Goal: Task Accomplishment & Management: Use online tool/utility

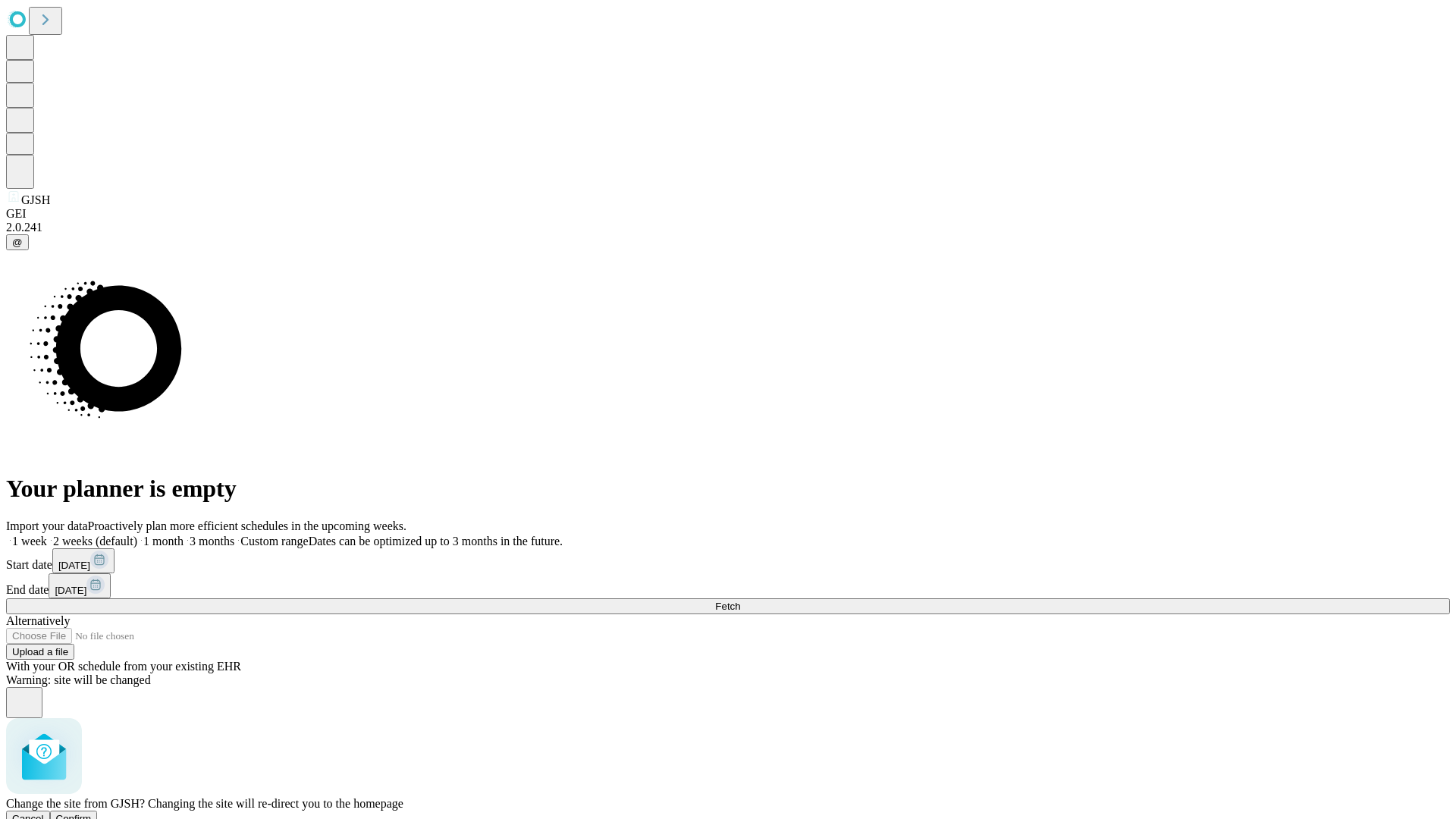
click at [92, 813] on span "Confirm" at bounding box center [74, 818] width 36 height 11
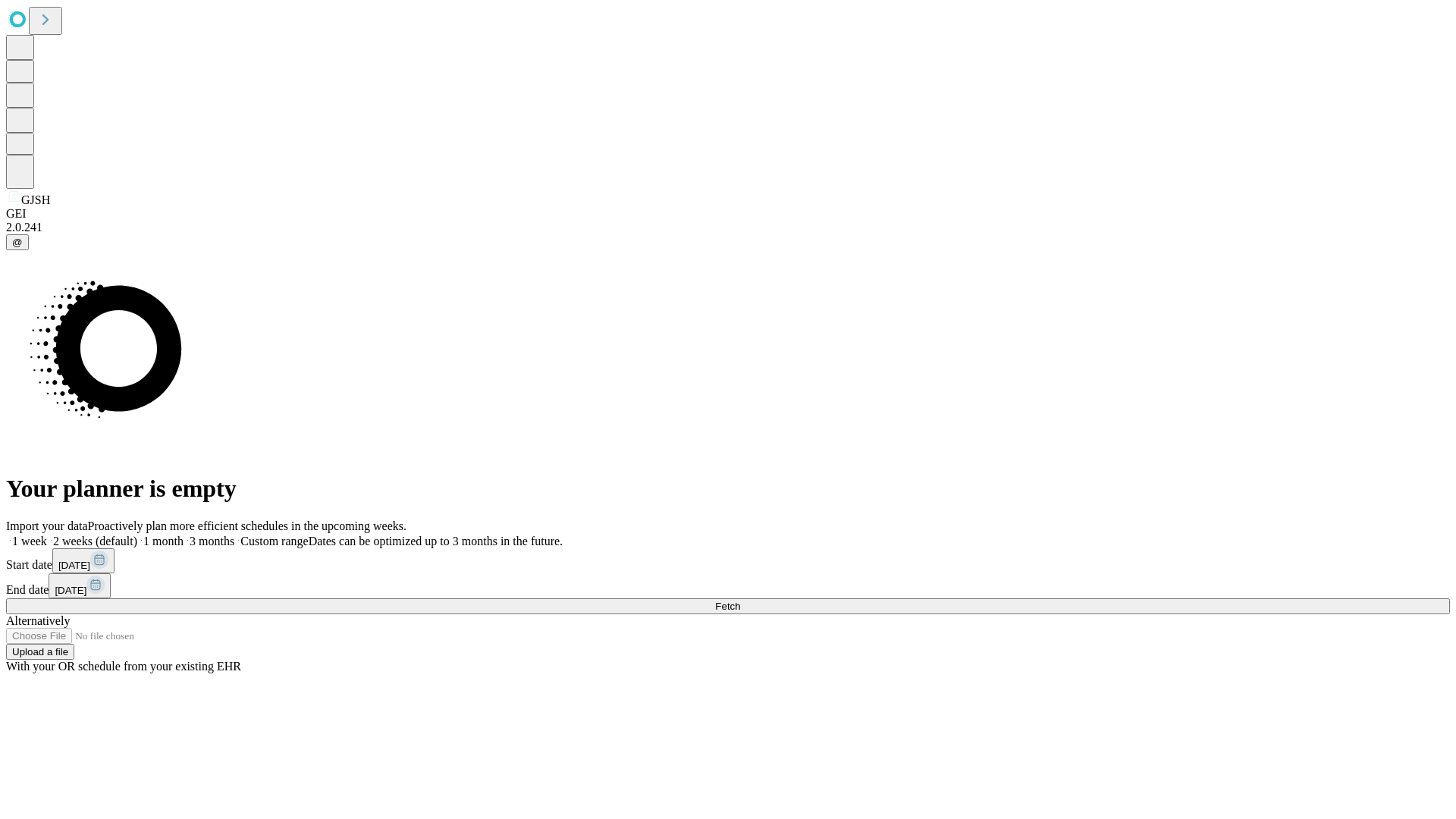
click at [47, 535] on label "1 week" at bounding box center [27, 541] width 41 height 13
click at [740, 601] on span "Fetch" at bounding box center [728, 606] width 25 height 11
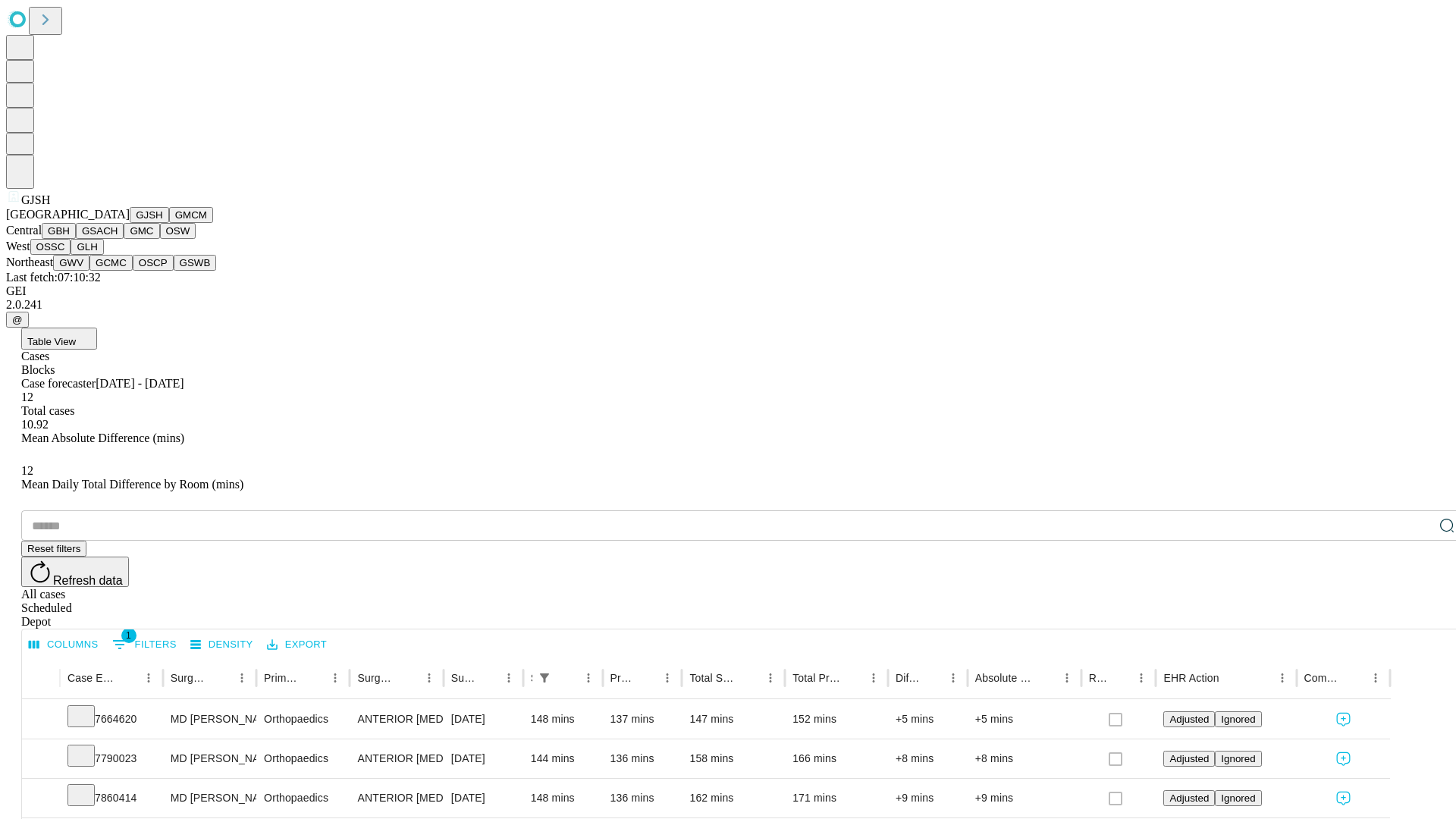
click at [169, 223] on button "GMCM" at bounding box center [191, 214] width 44 height 16
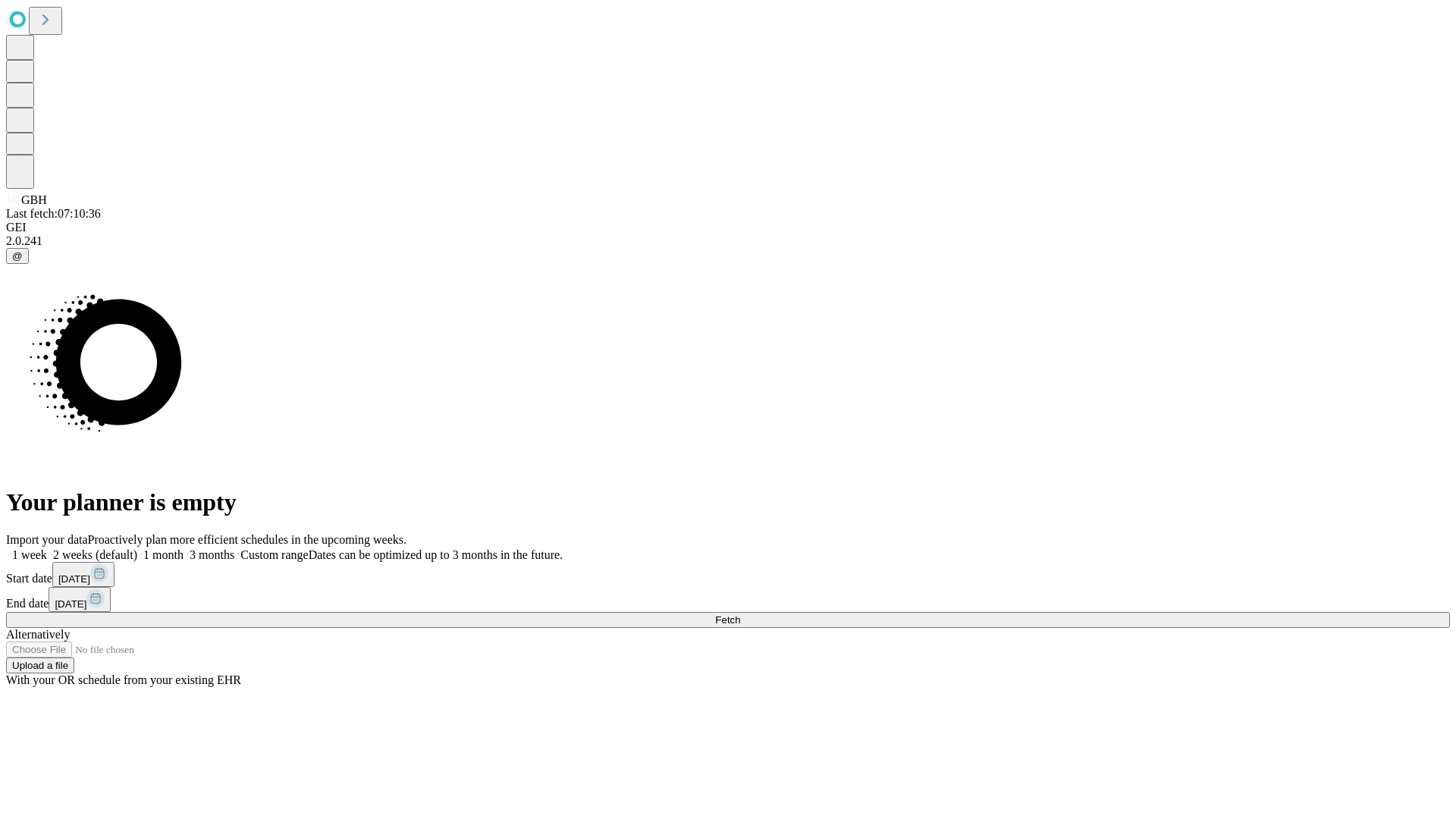
click at [47, 548] on label "1 week" at bounding box center [27, 554] width 41 height 13
click at [740, 614] on span "Fetch" at bounding box center [728, 619] width 25 height 11
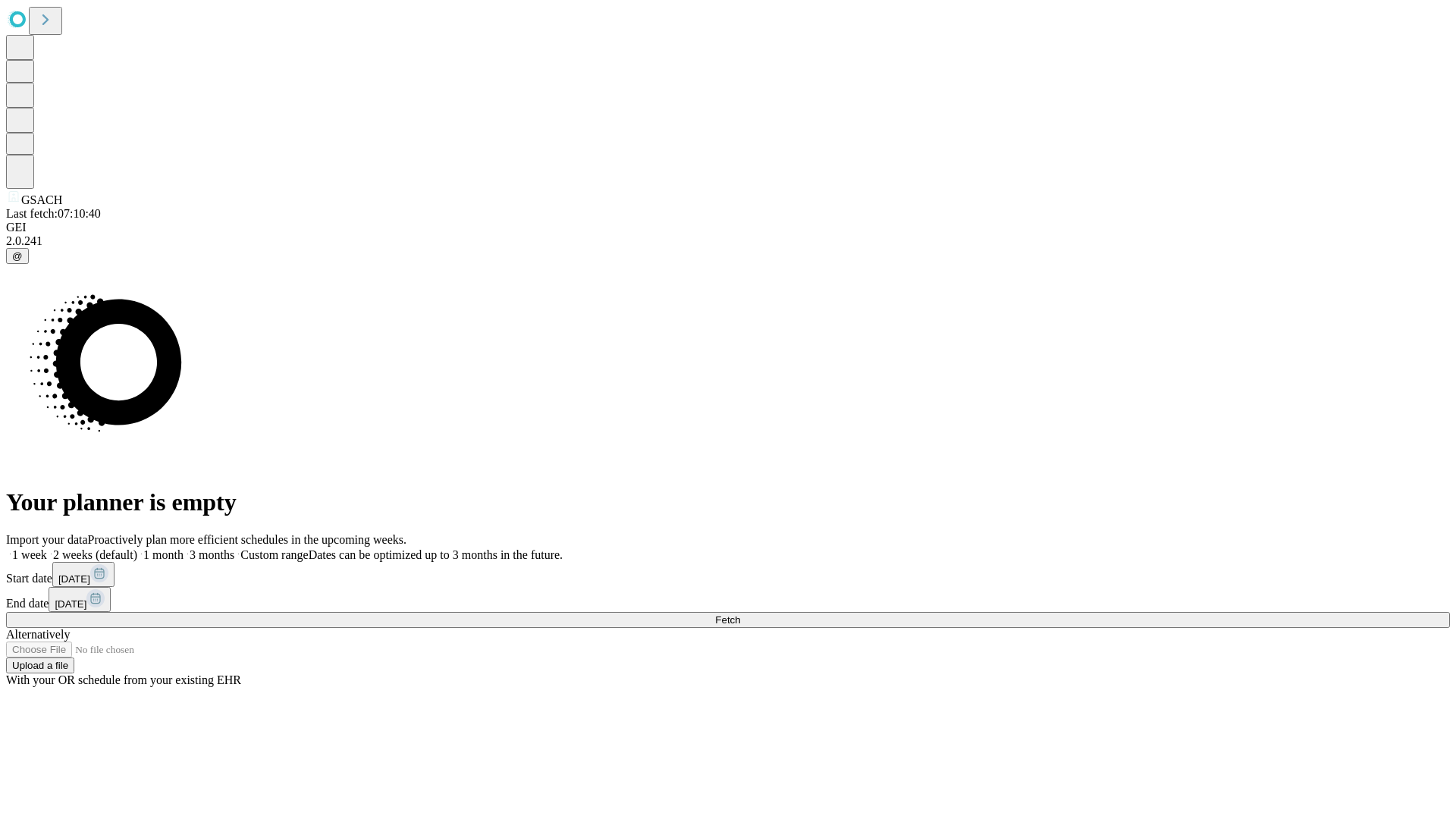
click at [740, 614] on span "Fetch" at bounding box center [728, 619] width 25 height 11
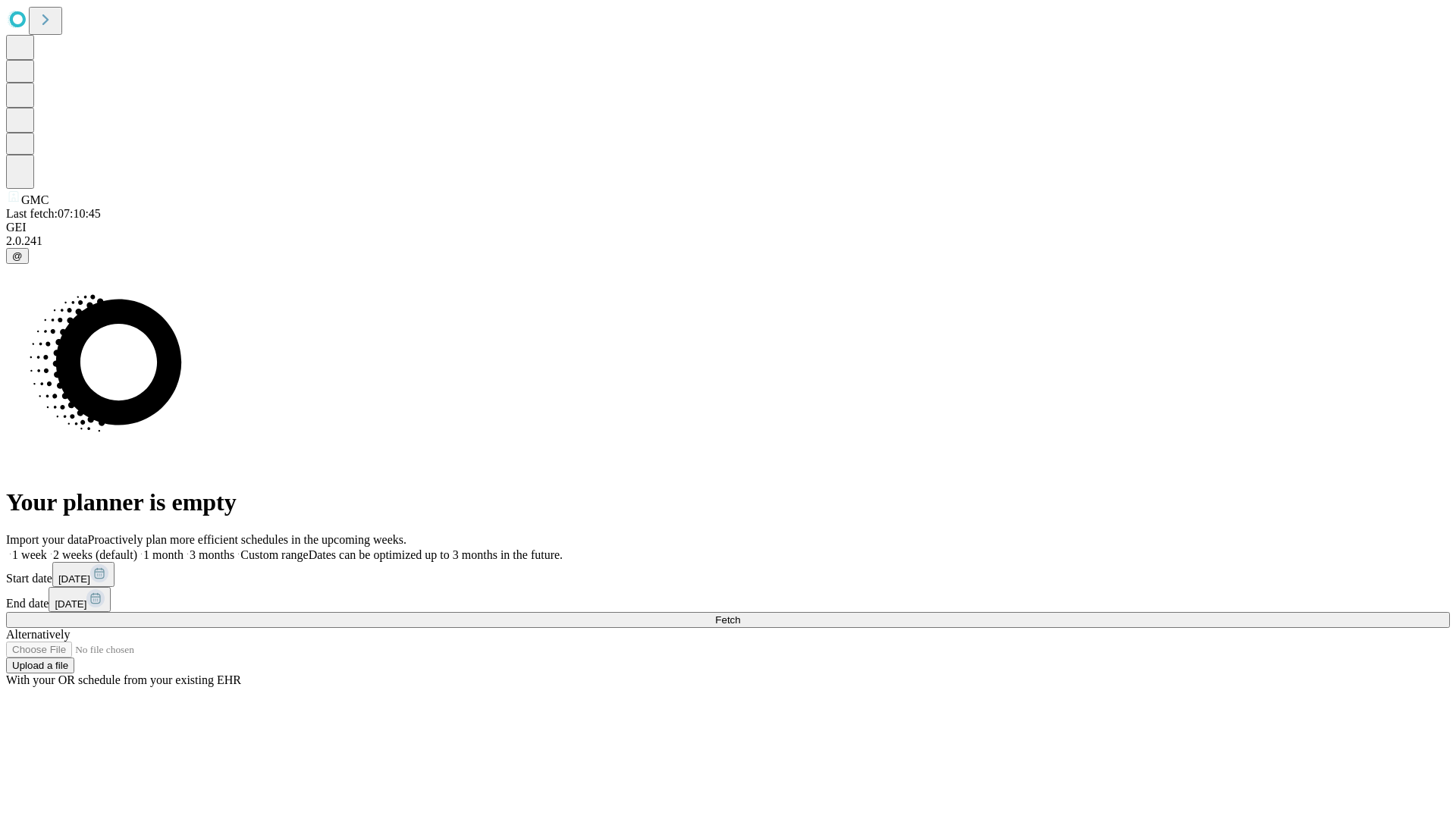
click at [47, 548] on label "1 week" at bounding box center [27, 554] width 41 height 13
click at [740, 614] on span "Fetch" at bounding box center [728, 619] width 25 height 11
click at [47, 548] on label "1 week" at bounding box center [27, 554] width 41 height 13
click at [740, 614] on span "Fetch" at bounding box center [728, 619] width 25 height 11
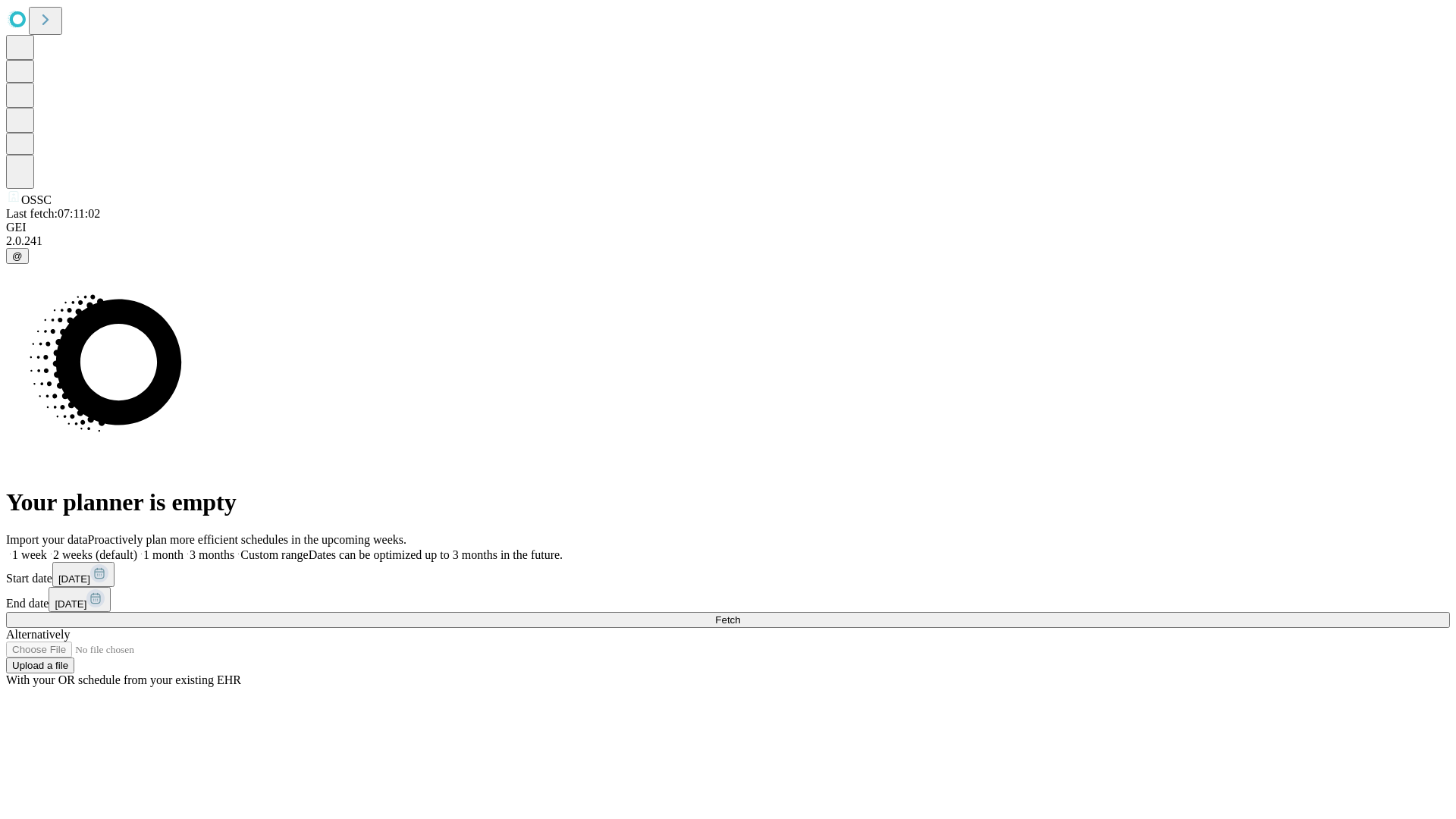
click at [47, 548] on label "1 week" at bounding box center [27, 554] width 41 height 13
click at [740, 614] on span "Fetch" at bounding box center [728, 619] width 25 height 11
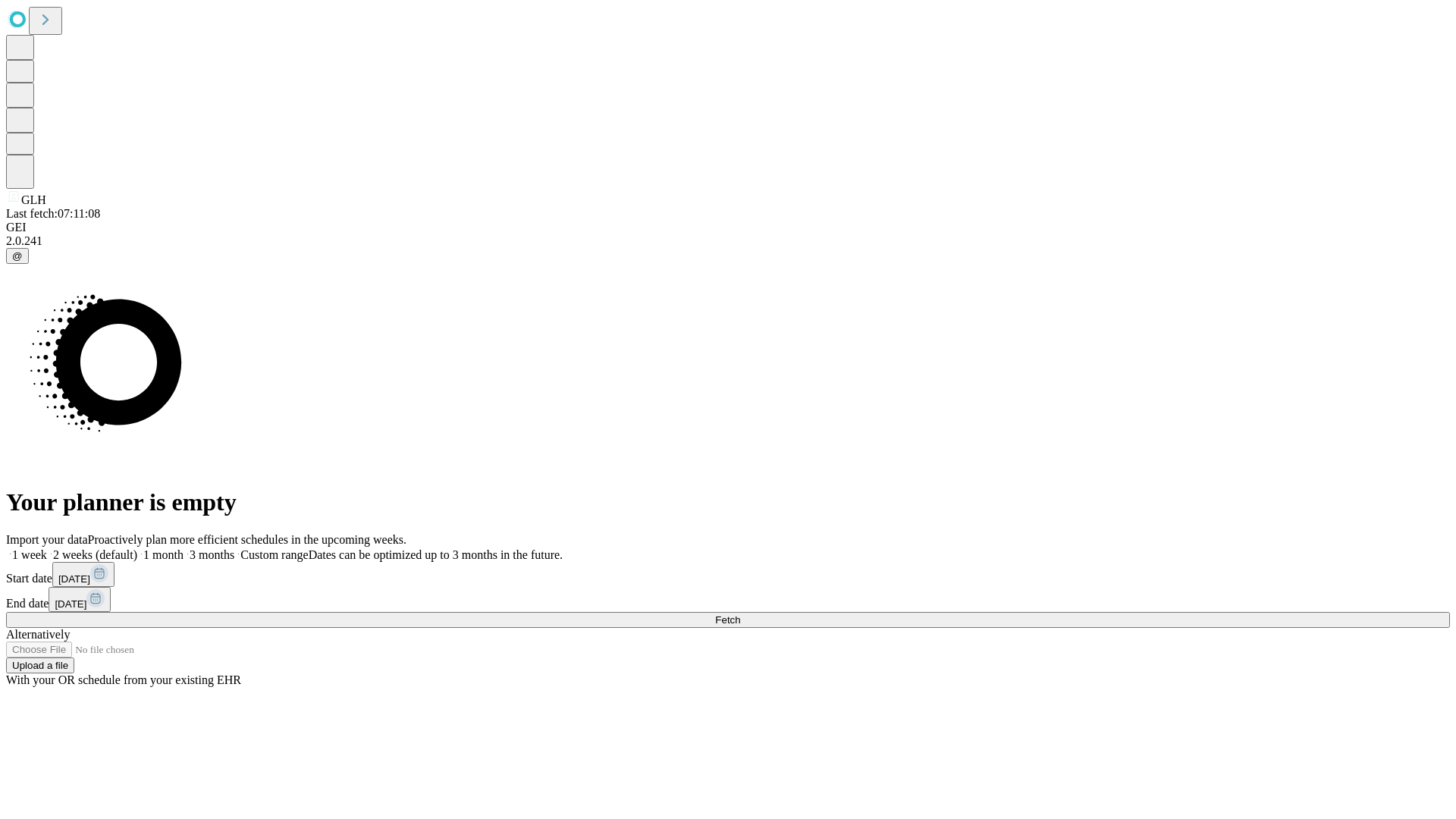
click at [47, 548] on label "1 week" at bounding box center [27, 554] width 41 height 13
click at [740, 614] on span "Fetch" at bounding box center [728, 619] width 25 height 11
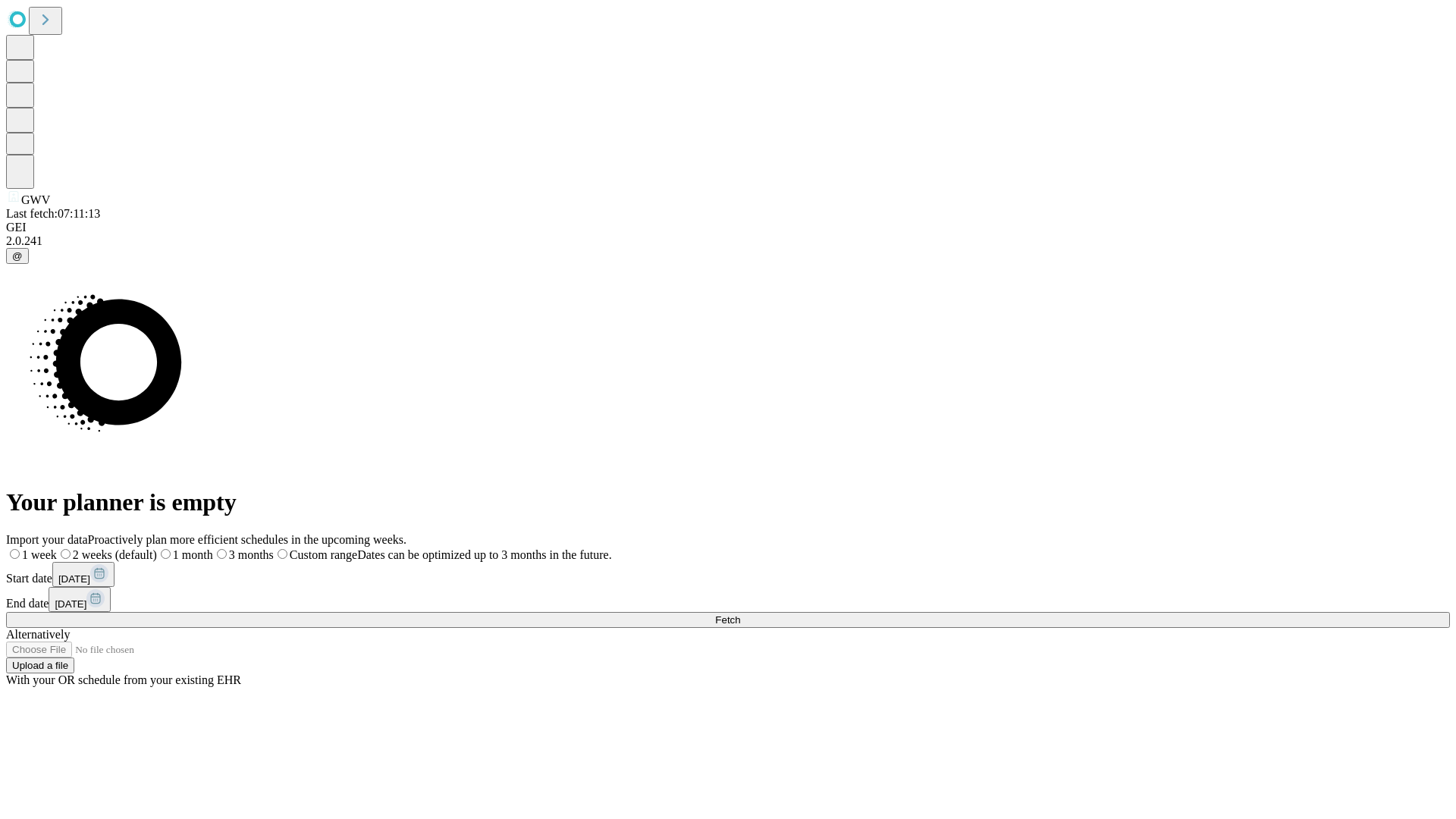
click at [57, 548] on label "1 week" at bounding box center [31, 554] width 51 height 13
click at [740, 614] on span "Fetch" at bounding box center [728, 619] width 25 height 11
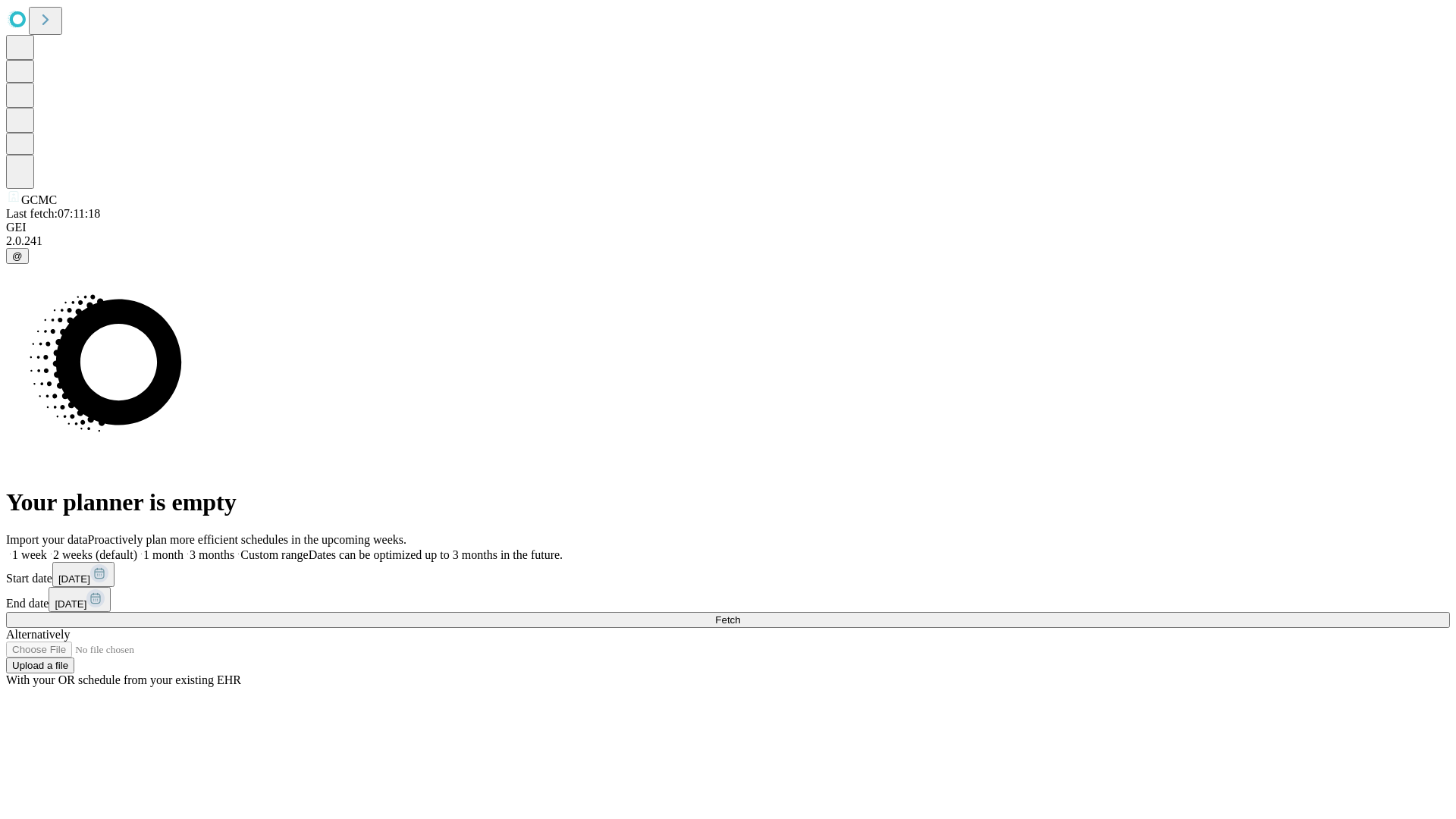
click at [47, 548] on label "1 week" at bounding box center [27, 554] width 41 height 13
click at [740, 614] on span "Fetch" at bounding box center [728, 619] width 25 height 11
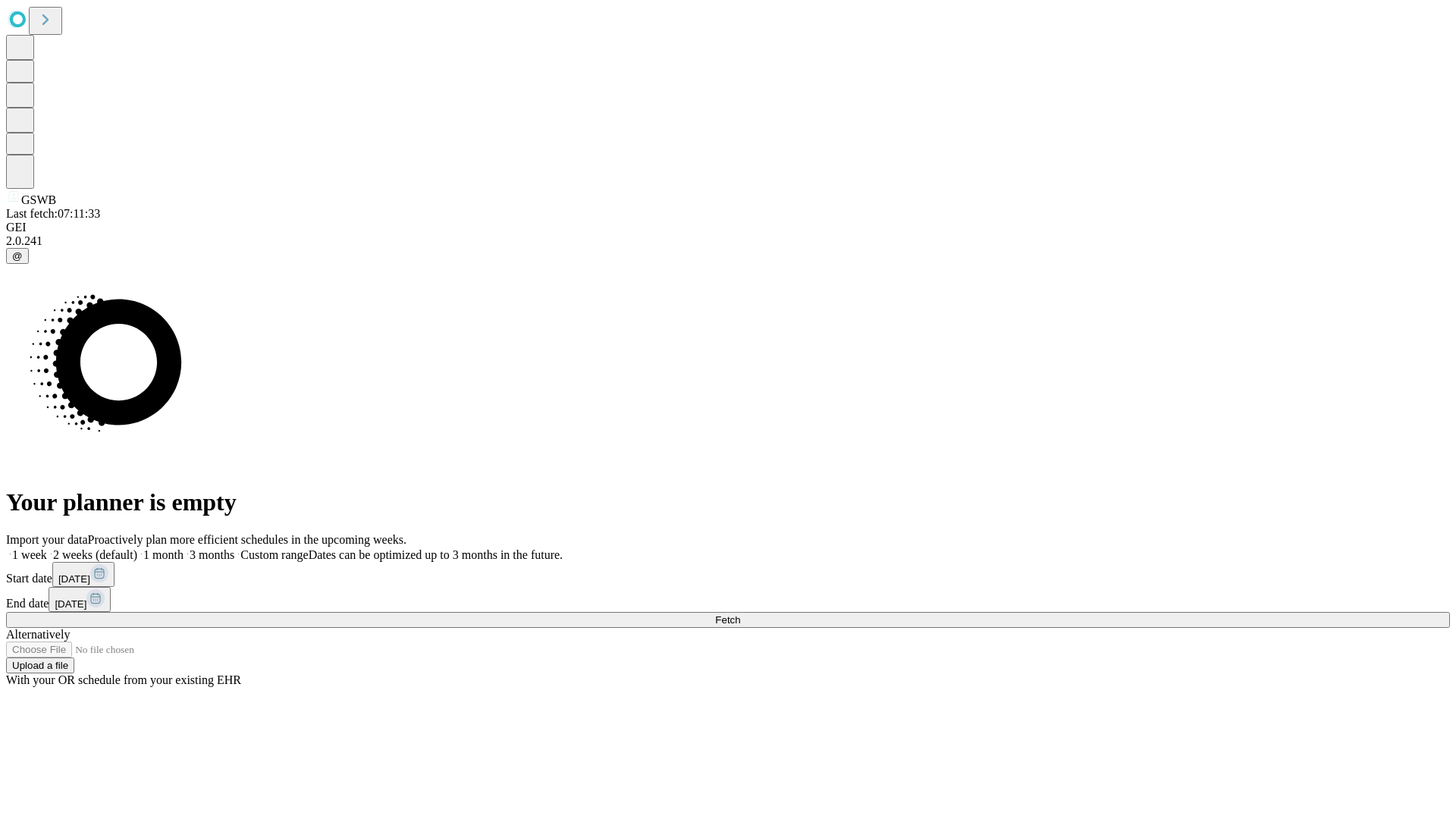
click at [740, 614] on span "Fetch" at bounding box center [728, 619] width 25 height 11
